Goal: Find specific page/section: Find specific page/section

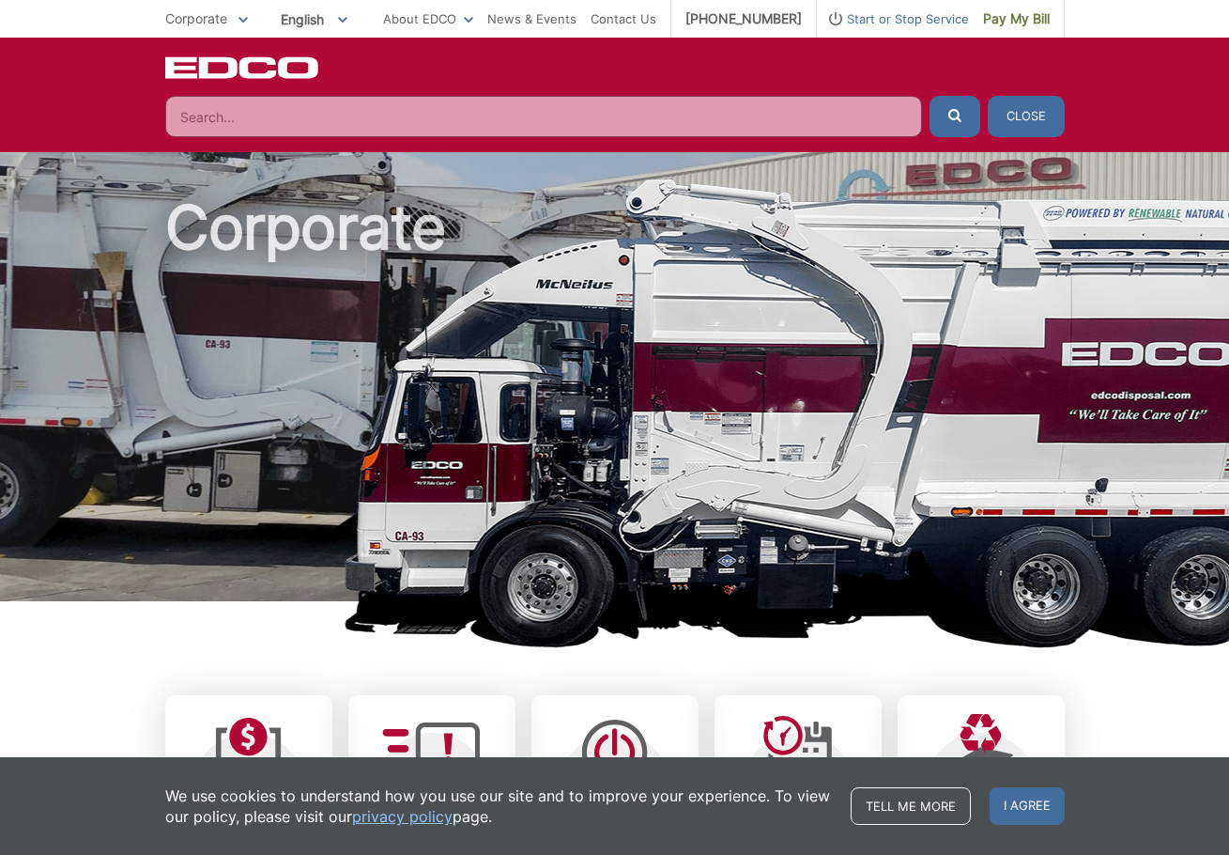
scroll to position [1581, 0]
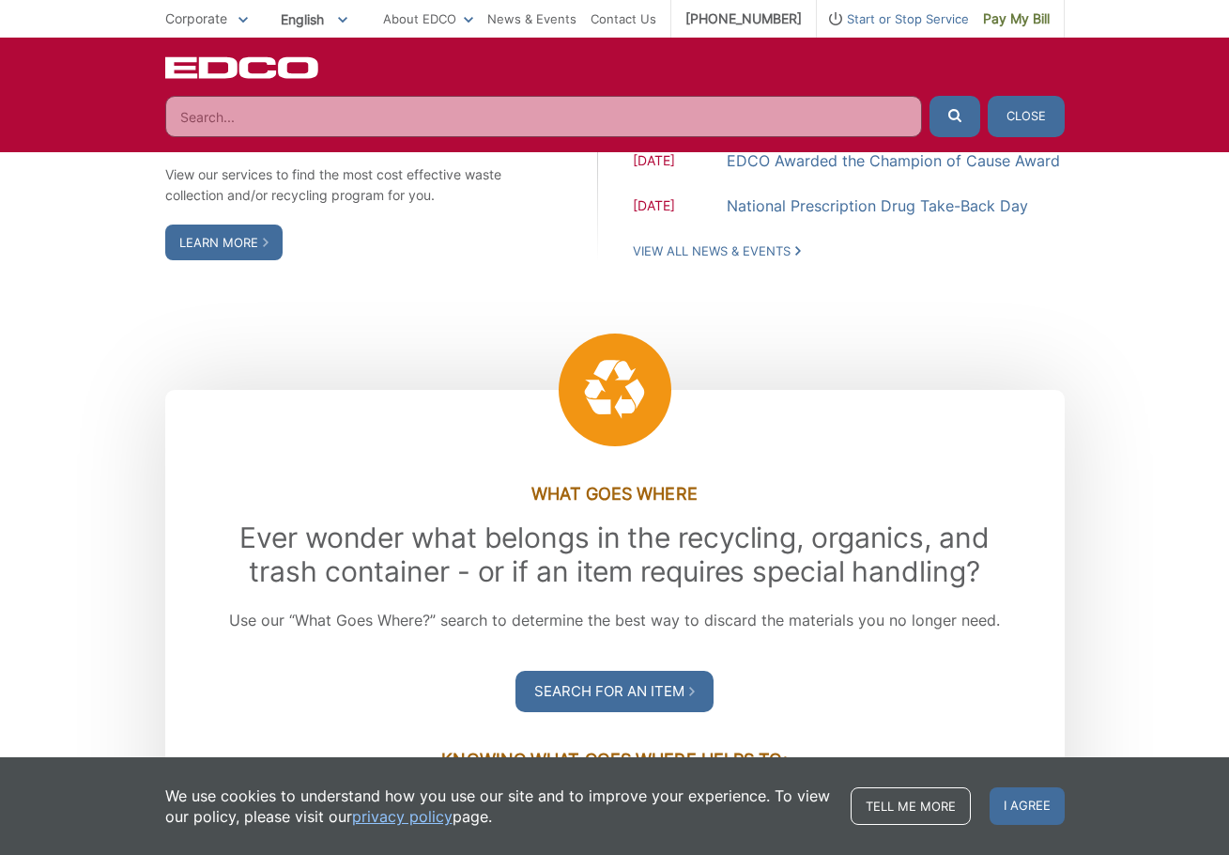
click at [216, 18] on span "Corporate" at bounding box center [196, 18] width 62 height 16
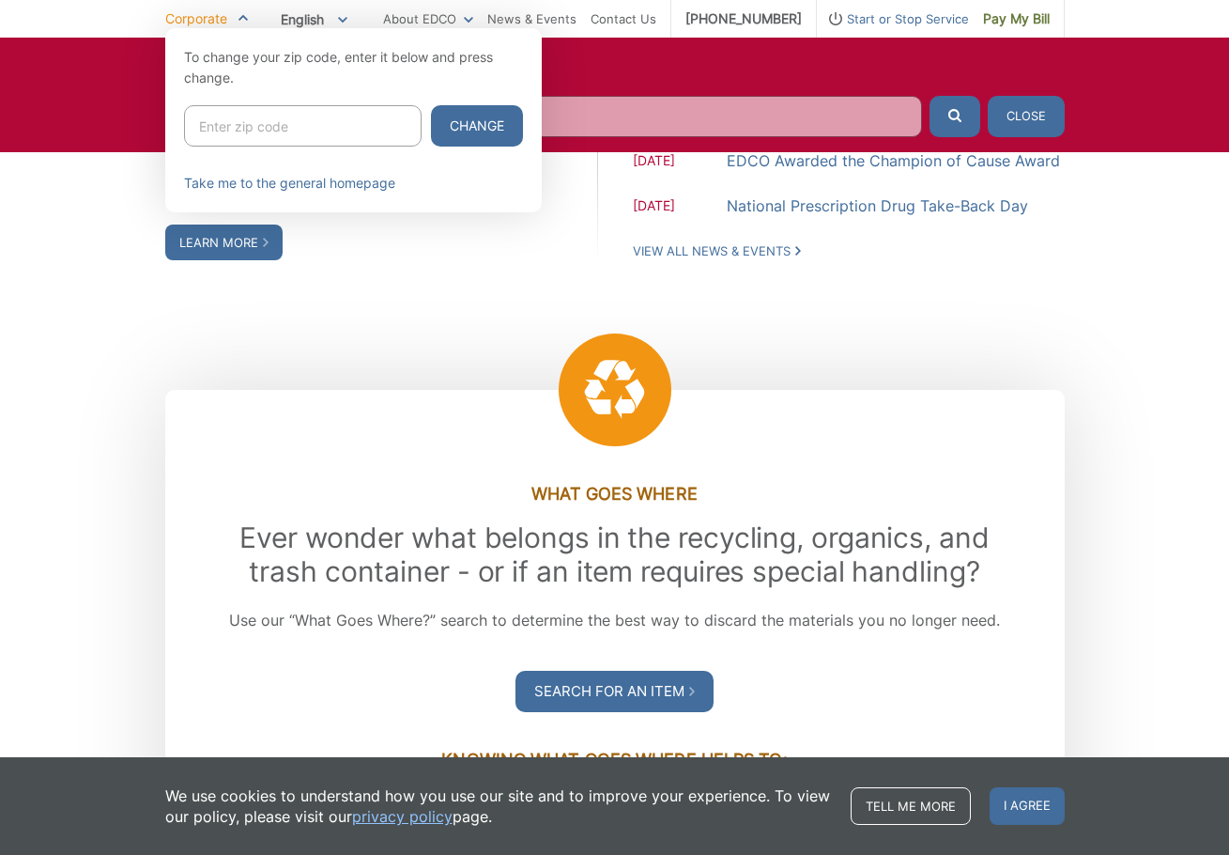
click at [225, 139] on input "Enter zip code" at bounding box center [303, 125] width 238 height 41
paste input "92075"
type input "92075"
click at [440, 112] on button "Change" at bounding box center [477, 125] width 92 height 41
